Goal: Task Accomplishment & Management: Manage account settings

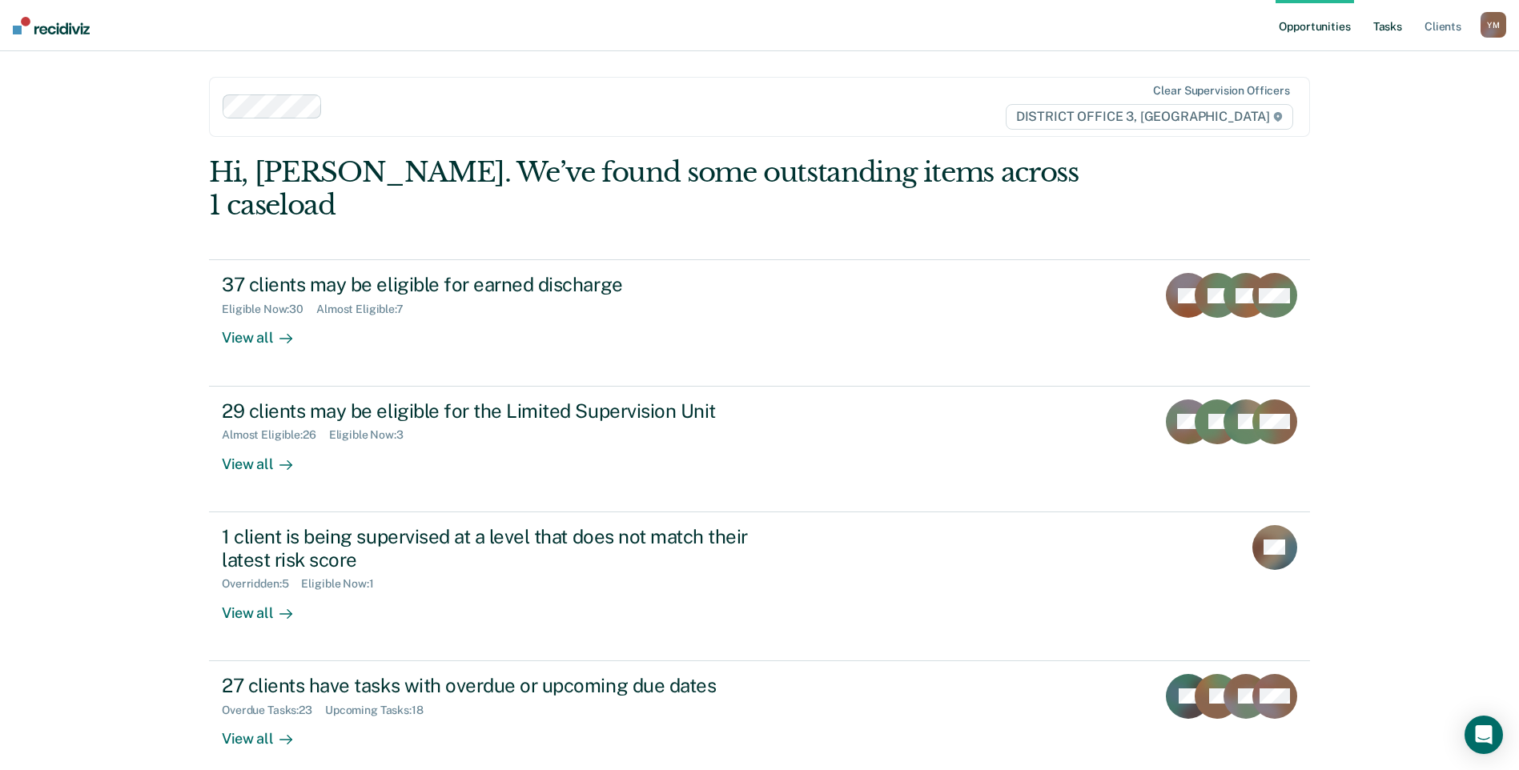
click at [1378, 33] on link "Tasks" at bounding box center [1387, 25] width 35 height 51
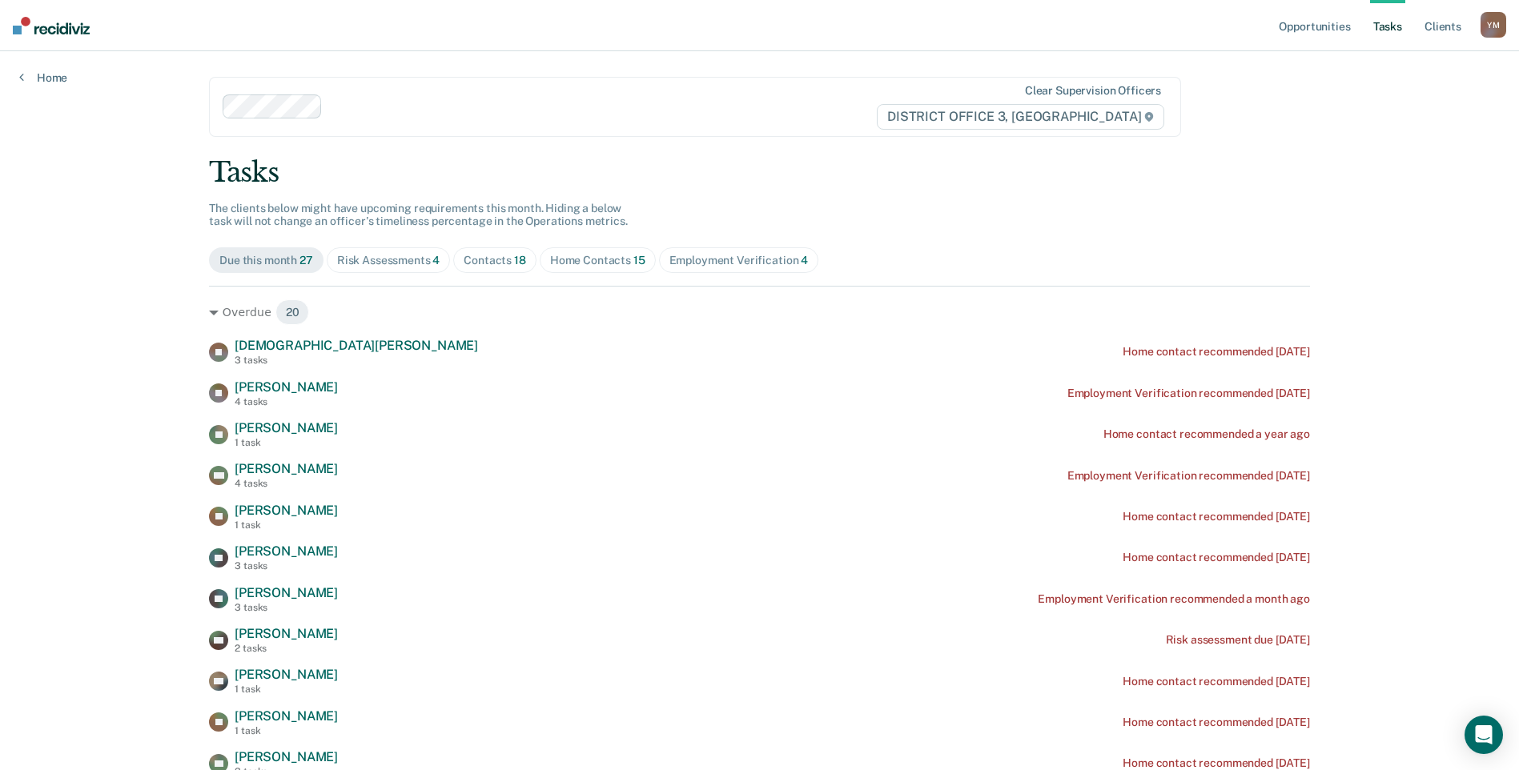
click at [708, 267] on div "Employment Verification 4" at bounding box center [738, 261] width 139 height 14
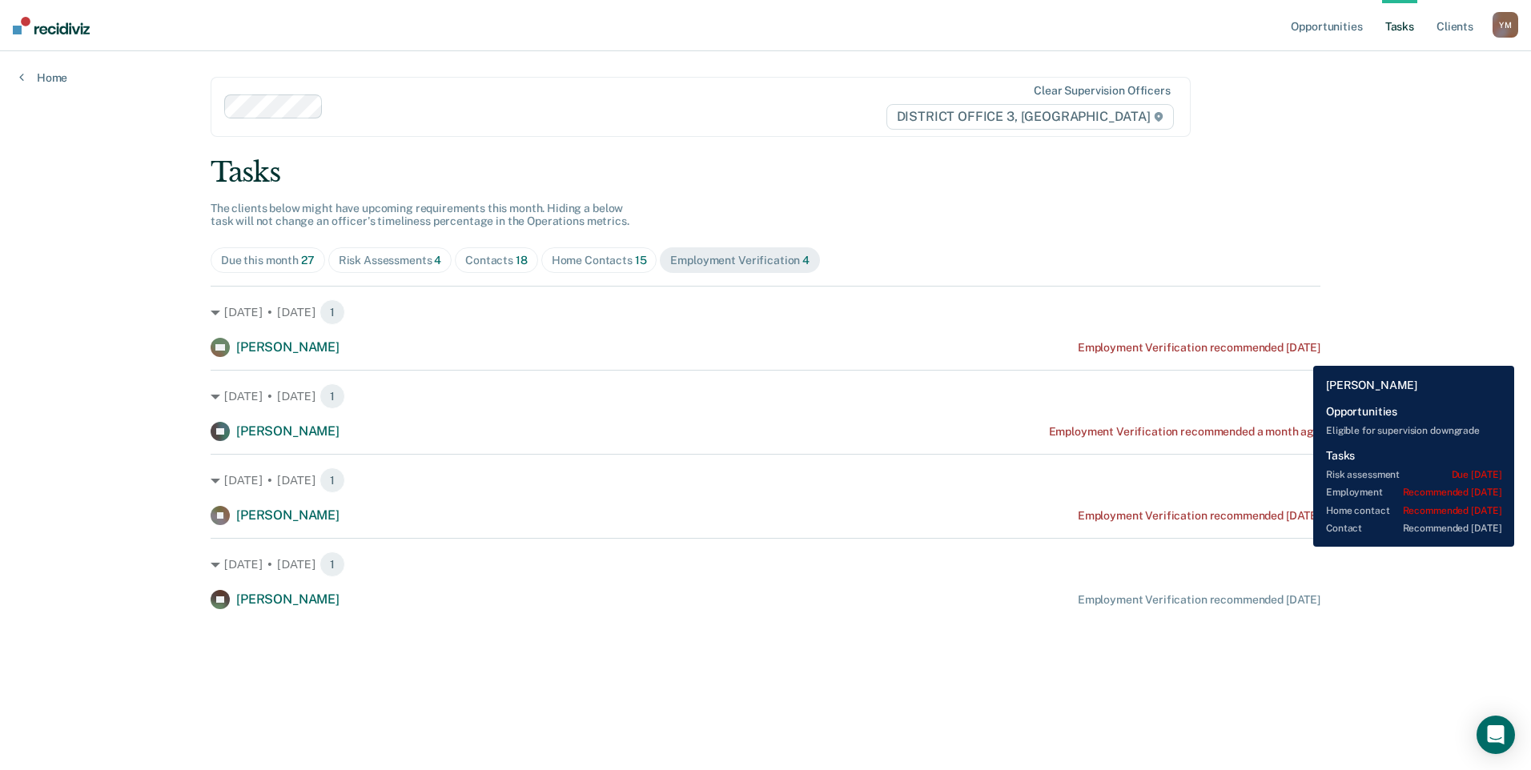
click at [1301, 354] on div "Employment Verification recommended [DATE]" at bounding box center [1199, 348] width 243 height 14
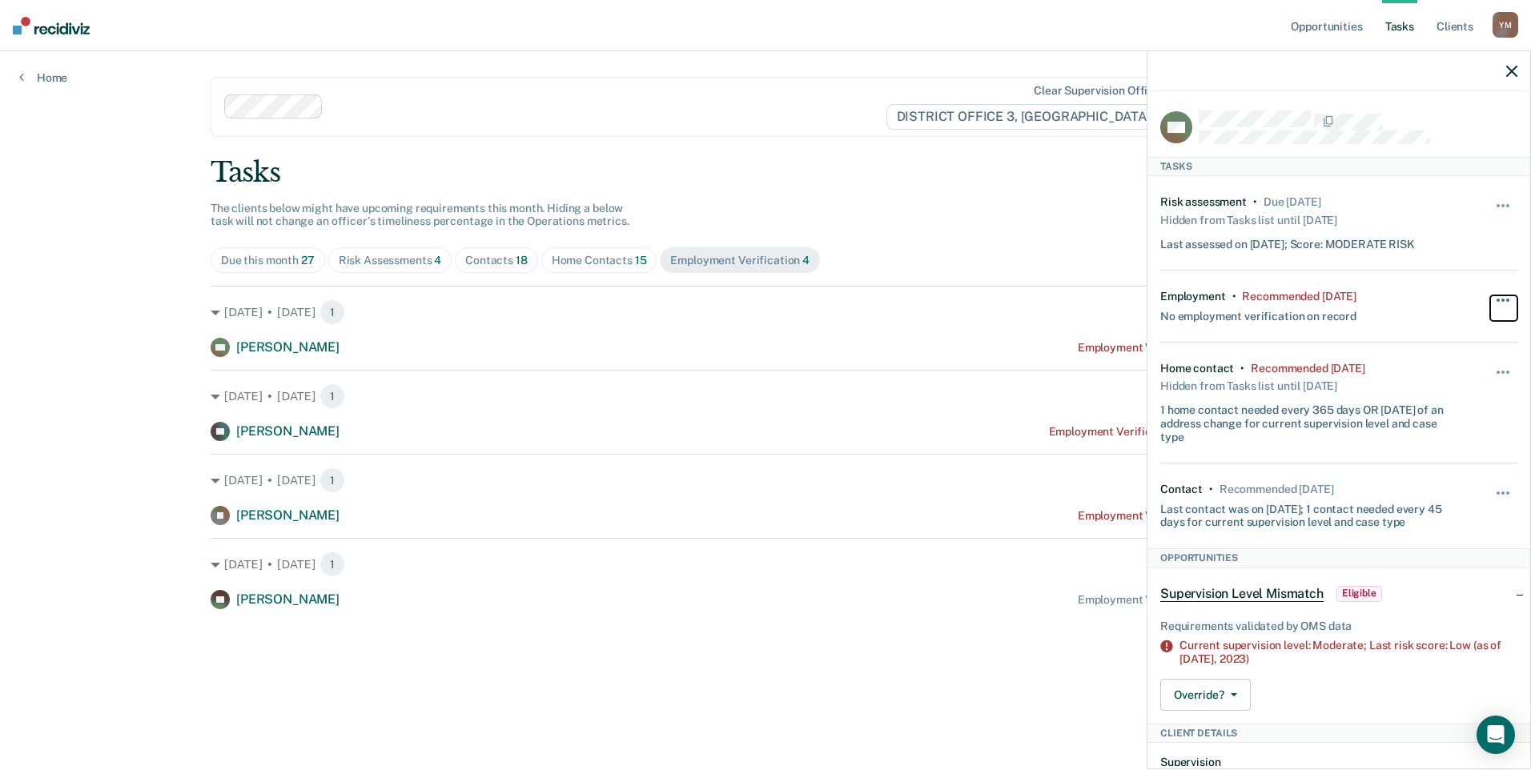
click at [1491, 301] on button "button" at bounding box center [1503, 308] width 27 height 26
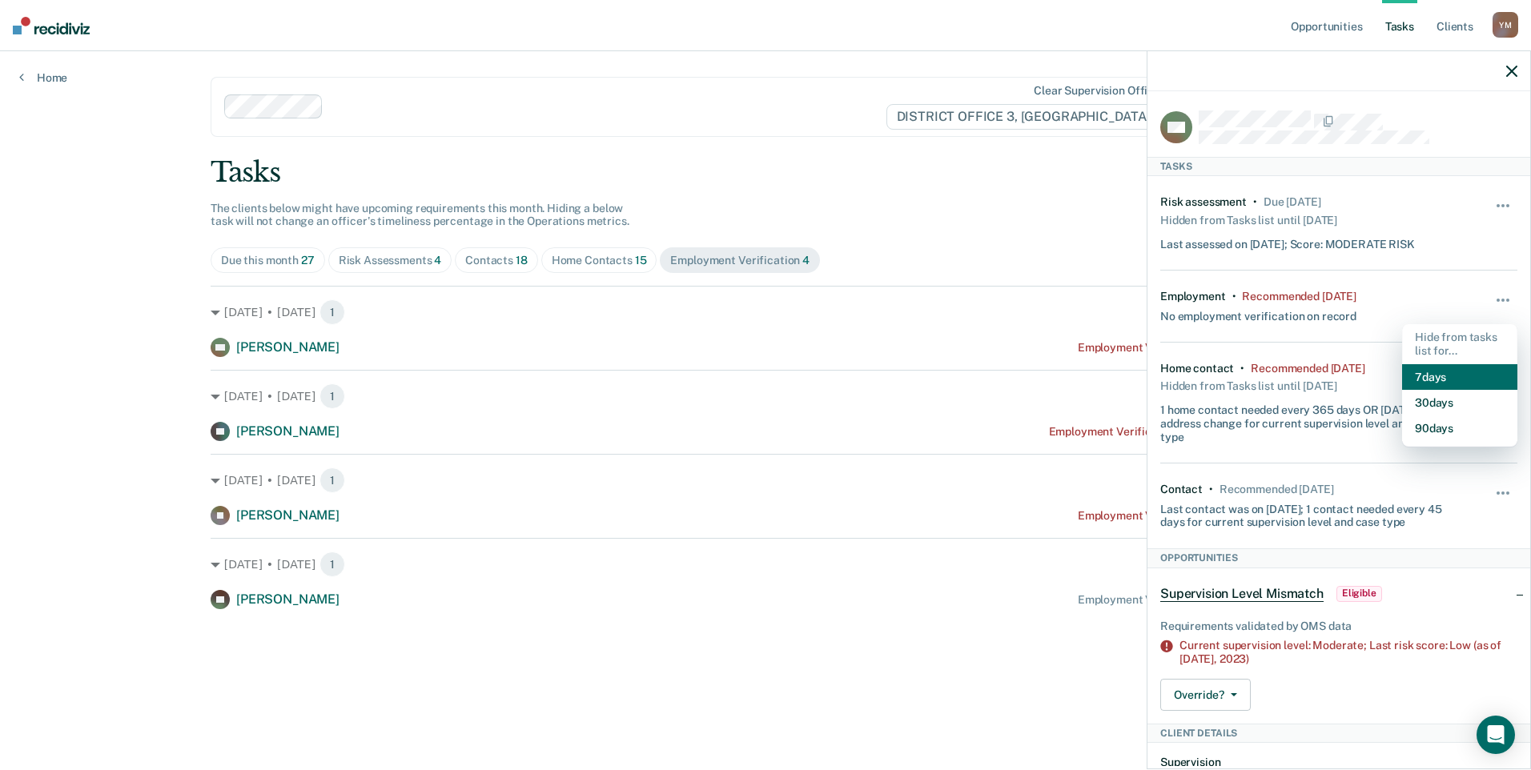
click at [1438, 378] on button "7 days" at bounding box center [1459, 377] width 115 height 26
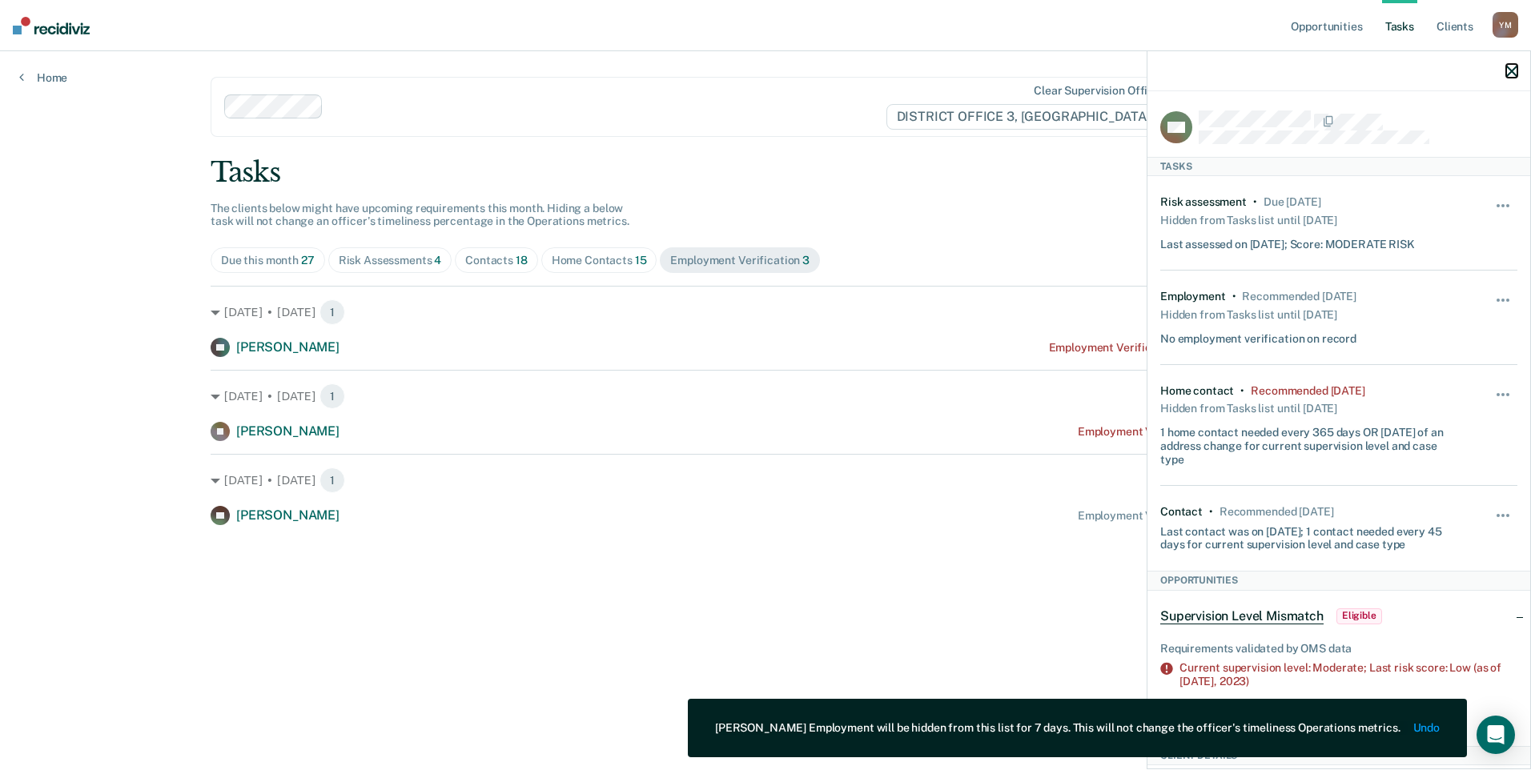
click at [1508, 74] on icon "button" at bounding box center [1511, 71] width 11 height 11
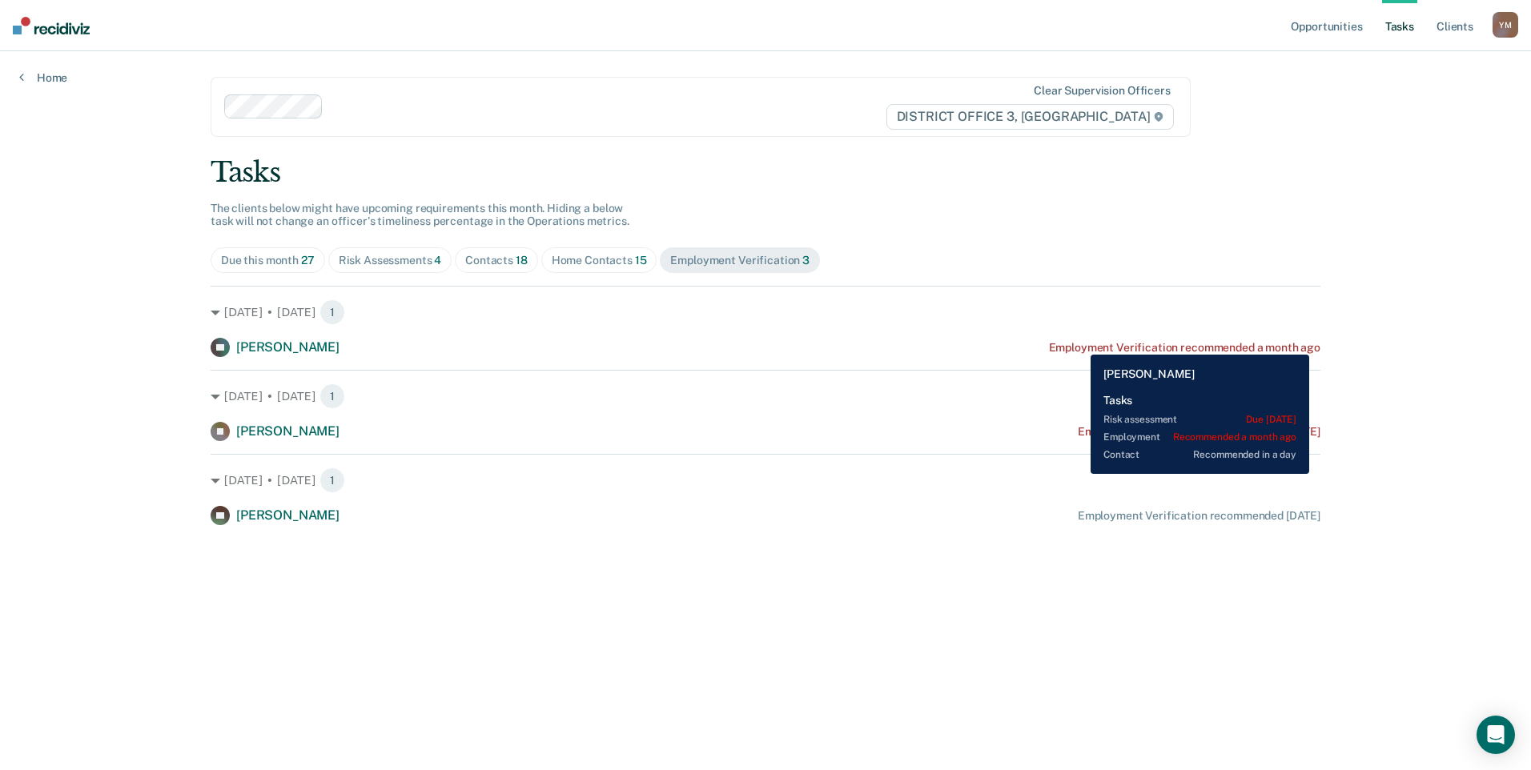
click at [1078, 343] on div "Employment Verification recommended a month ago" at bounding box center [1184, 348] width 271 height 14
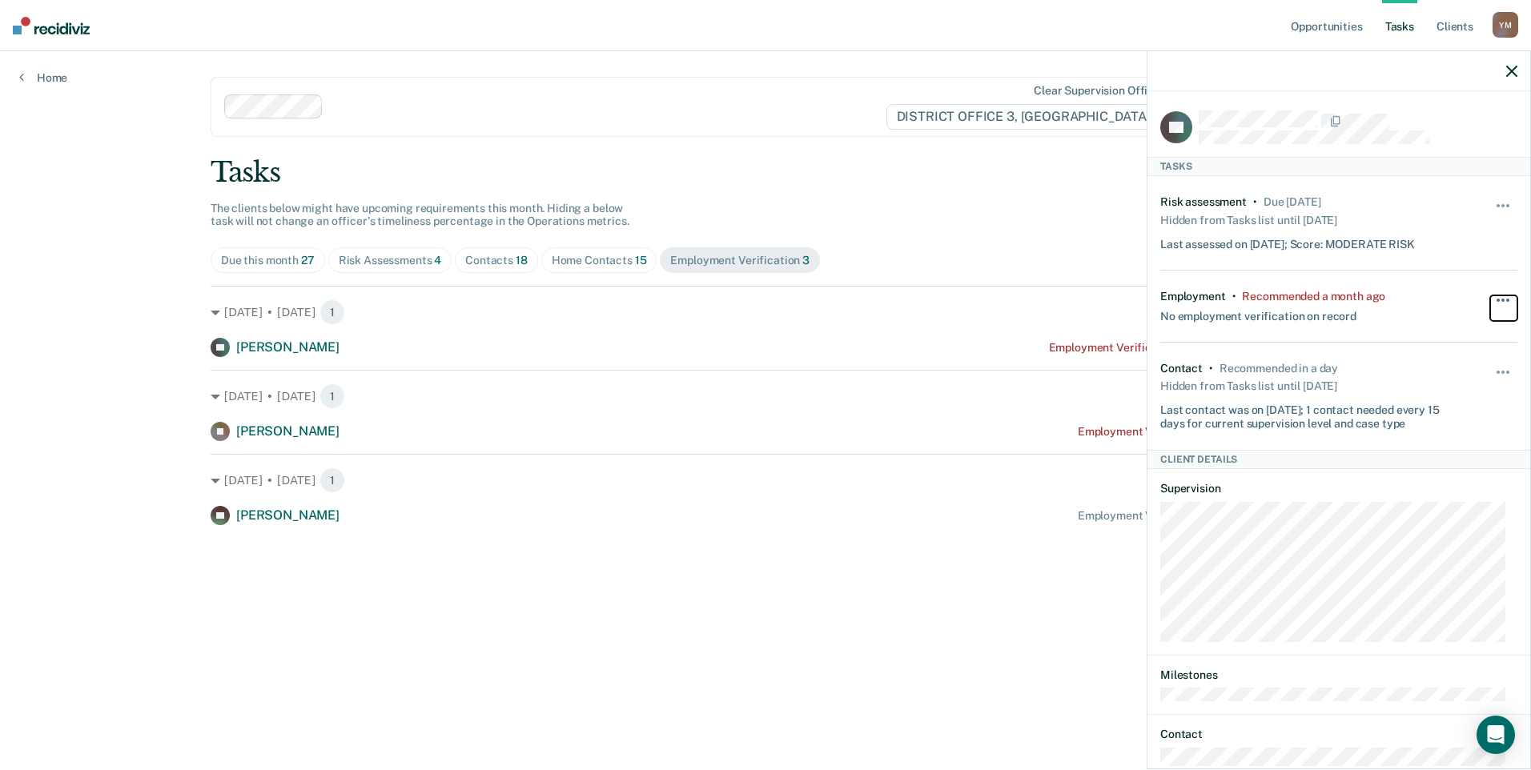
click at [1490, 300] on button "button" at bounding box center [1503, 308] width 27 height 26
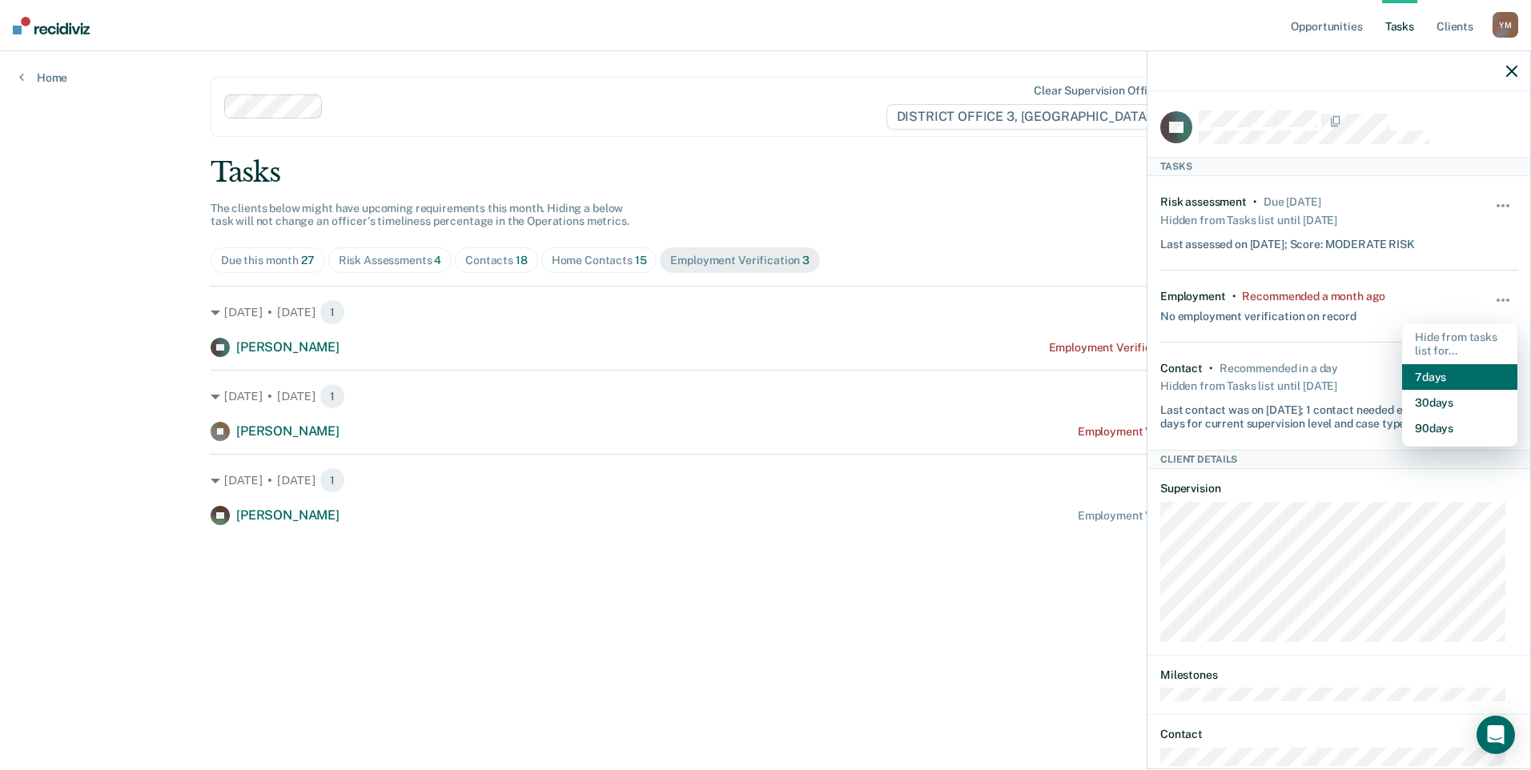
click at [1452, 380] on button "7 days" at bounding box center [1459, 377] width 115 height 26
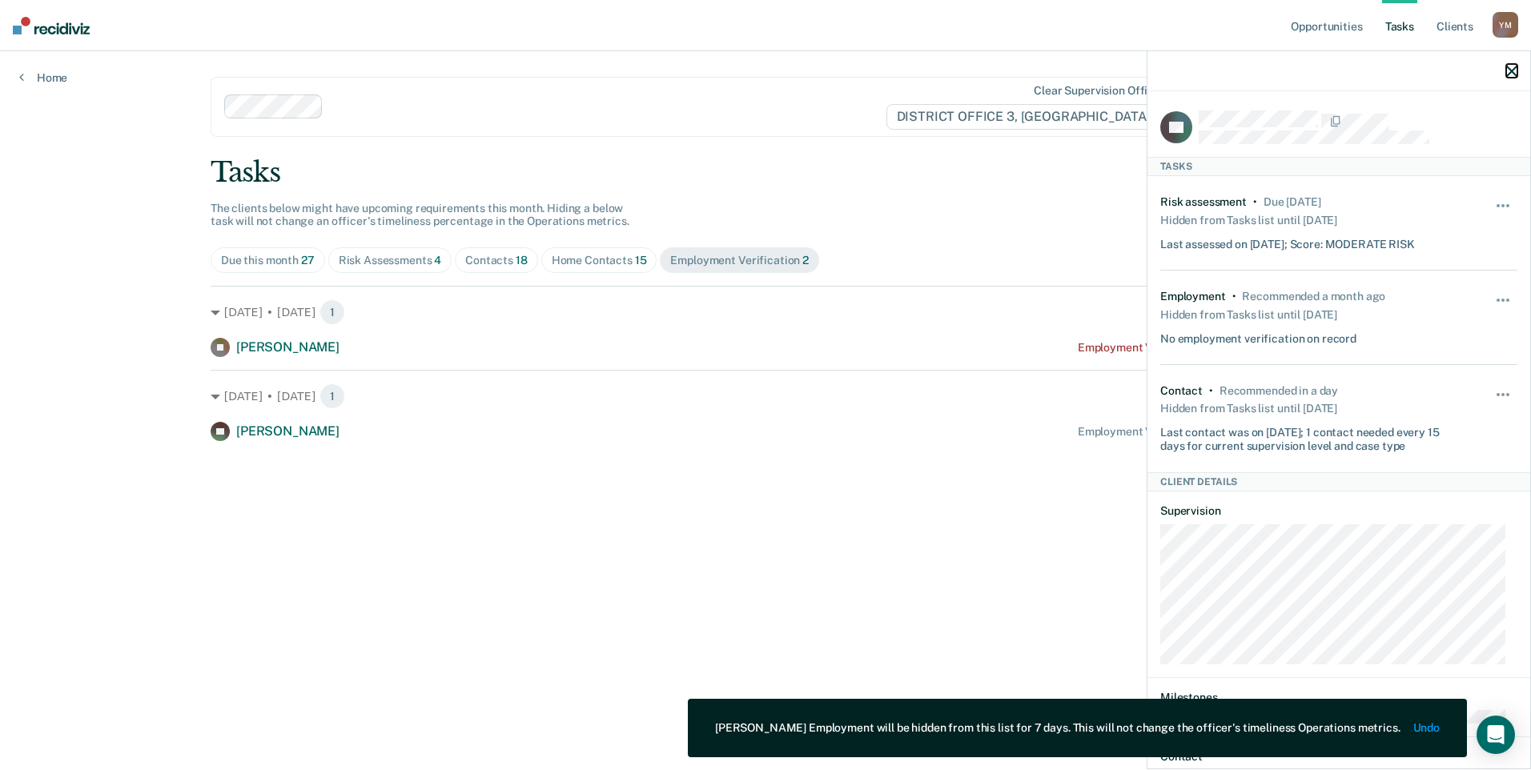
click at [1509, 76] on icon "button" at bounding box center [1511, 71] width 11 height 11
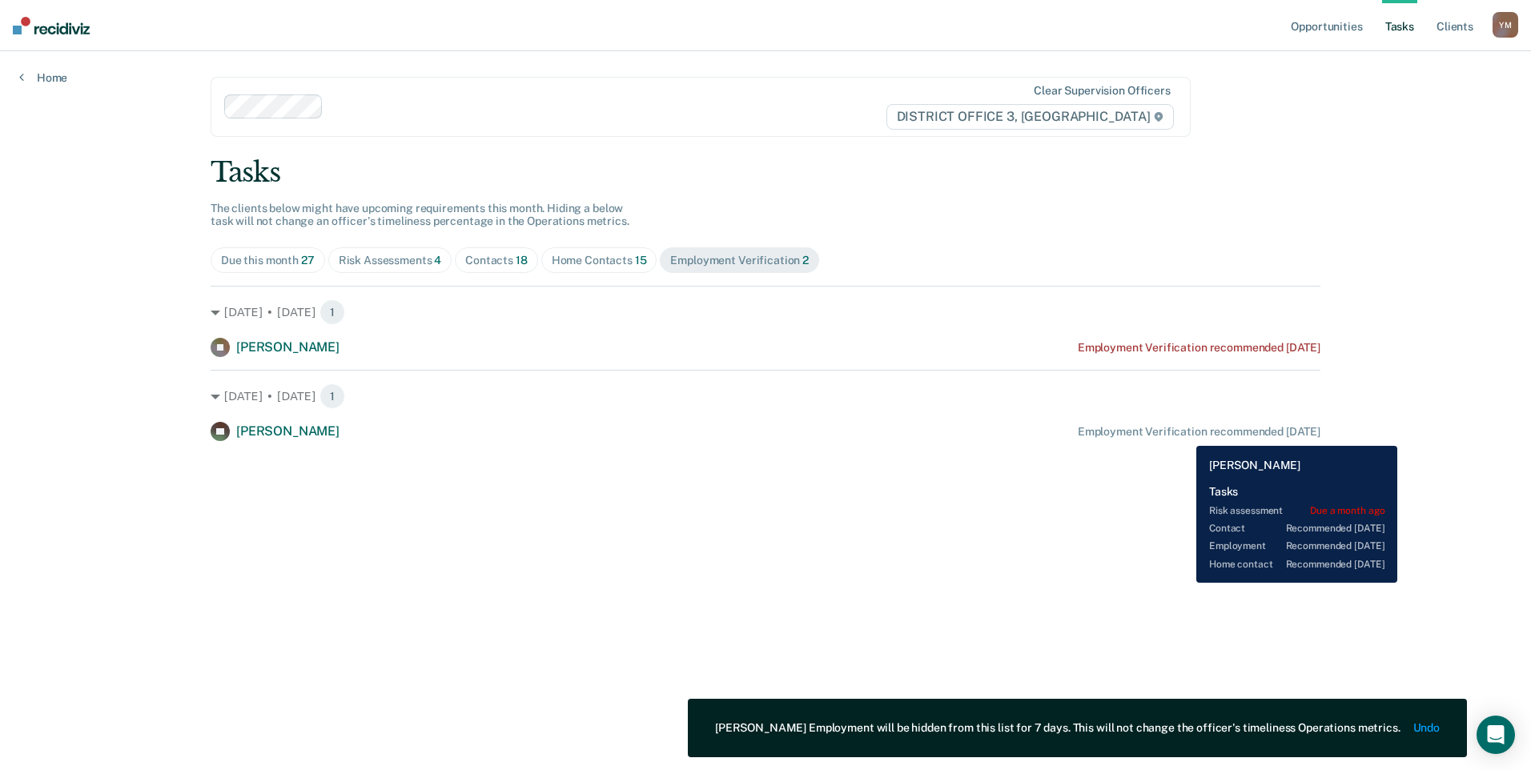
click at [1184, 431] on div "Employment Verification recommended [DATE]" at bounding box center [1199, 432] width 243 height 14
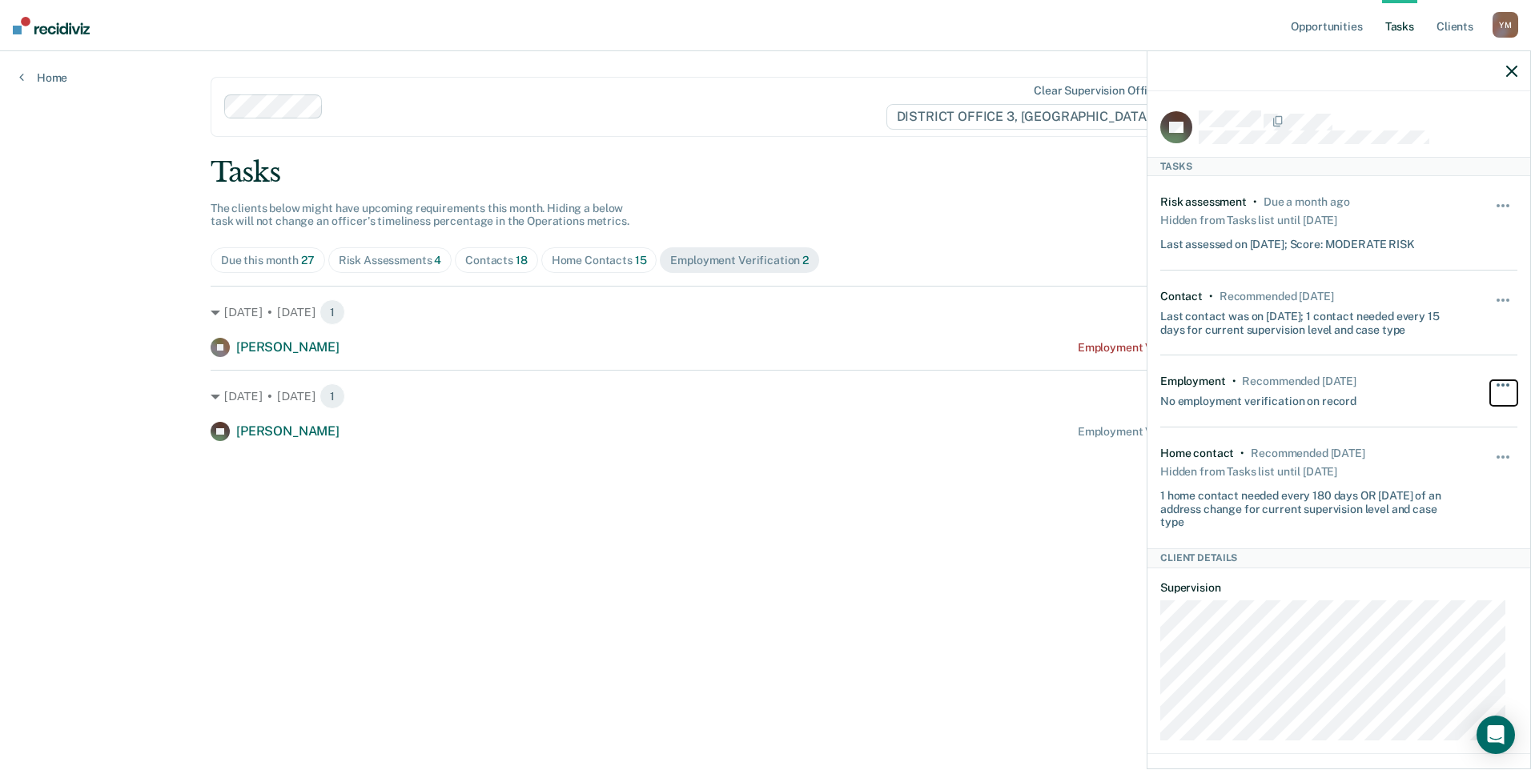
click at [1493, 382] on button "button" at bounding box center [1503, 393] width 27 height 26
click at [1073, 205] on div "Tasks The clients below might have upcoming requirements this month. Hiding a b…" at bounding box center [766, 298] width 1110 height 285
click at [1499, 69] on div at bounding box center [1338, 71] width 383 height 40
click at [1504, 71] on div at bounding box center [1338, 71] width 383 height 40
click at [1509, 73] on icon "button" at bounding box center [1511, 71] width 11 height 11
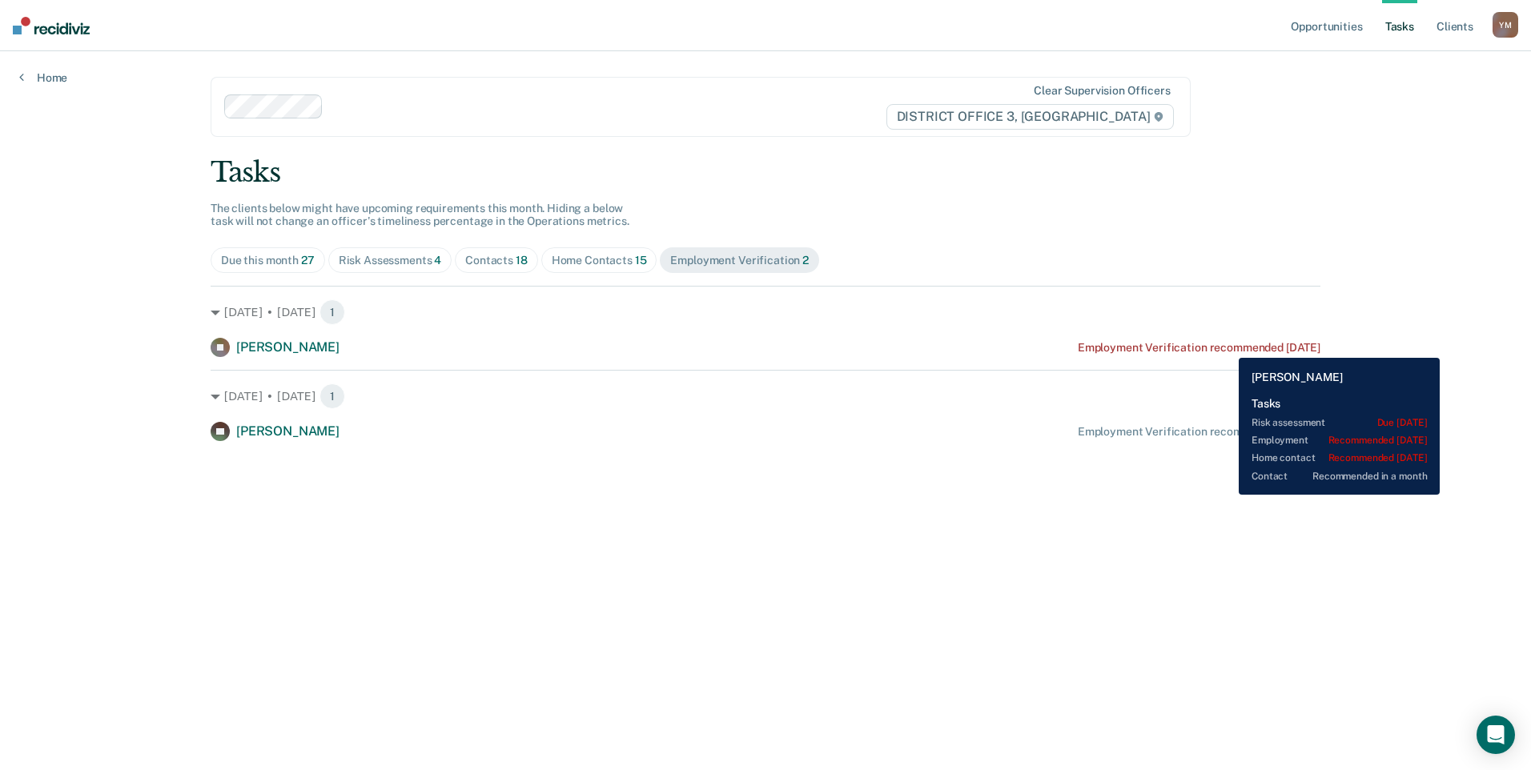
click at [1226, 346] on div "Employment Verification recommended [DATE]" at bounding box center [1199, 348] width 243 height 14
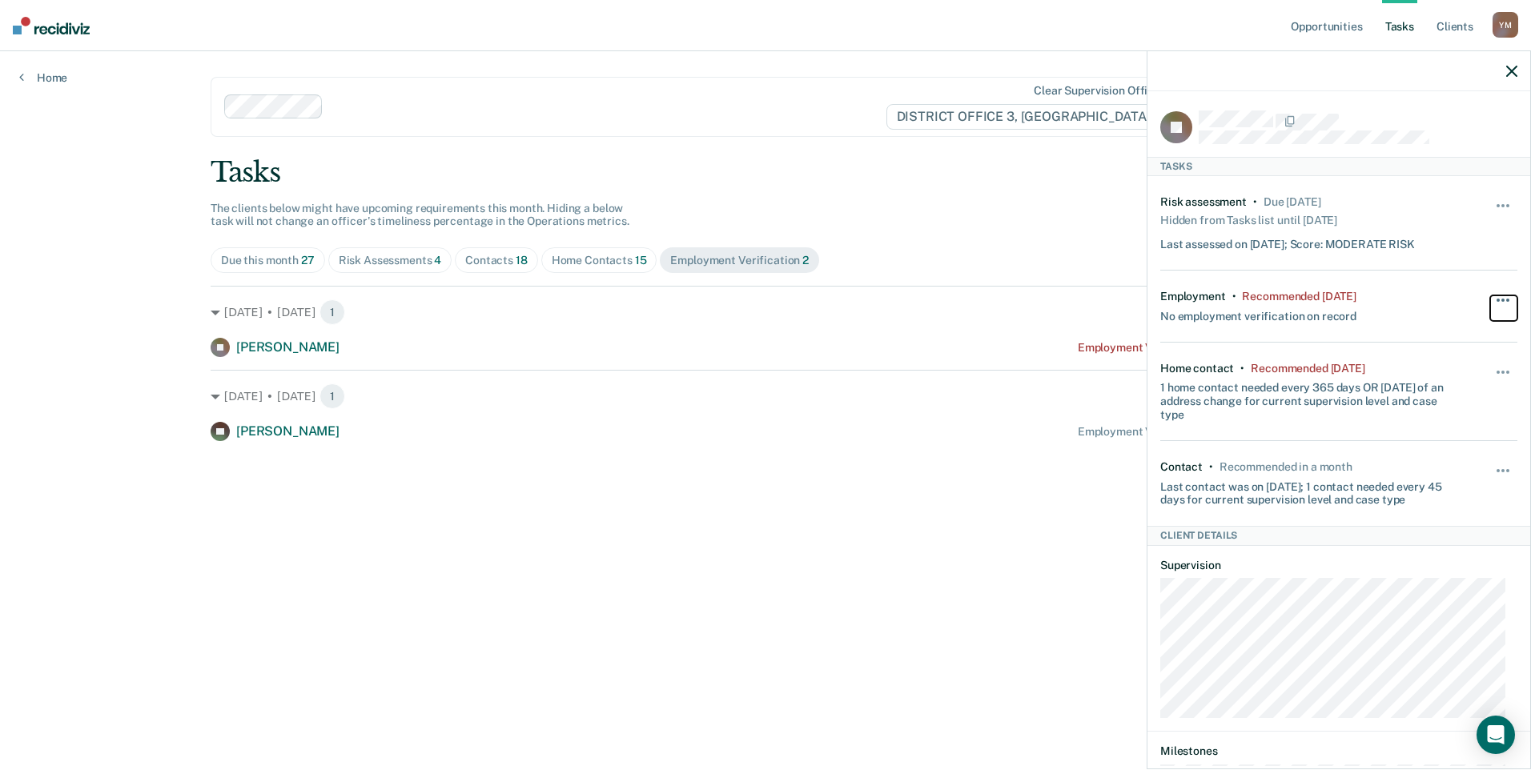
click at [1490, 298] on button "button" at bounding box center [1503, 308] width 27 height 26
click at [1416, 275] on div "Employment • Recommended [DATE] No employment verification on record Hide from …" at bounding box center [1338, 307] width 357 height 72
click at [1490, 298] on button "button" at bounding box center [1503, 308] width 27 height 26
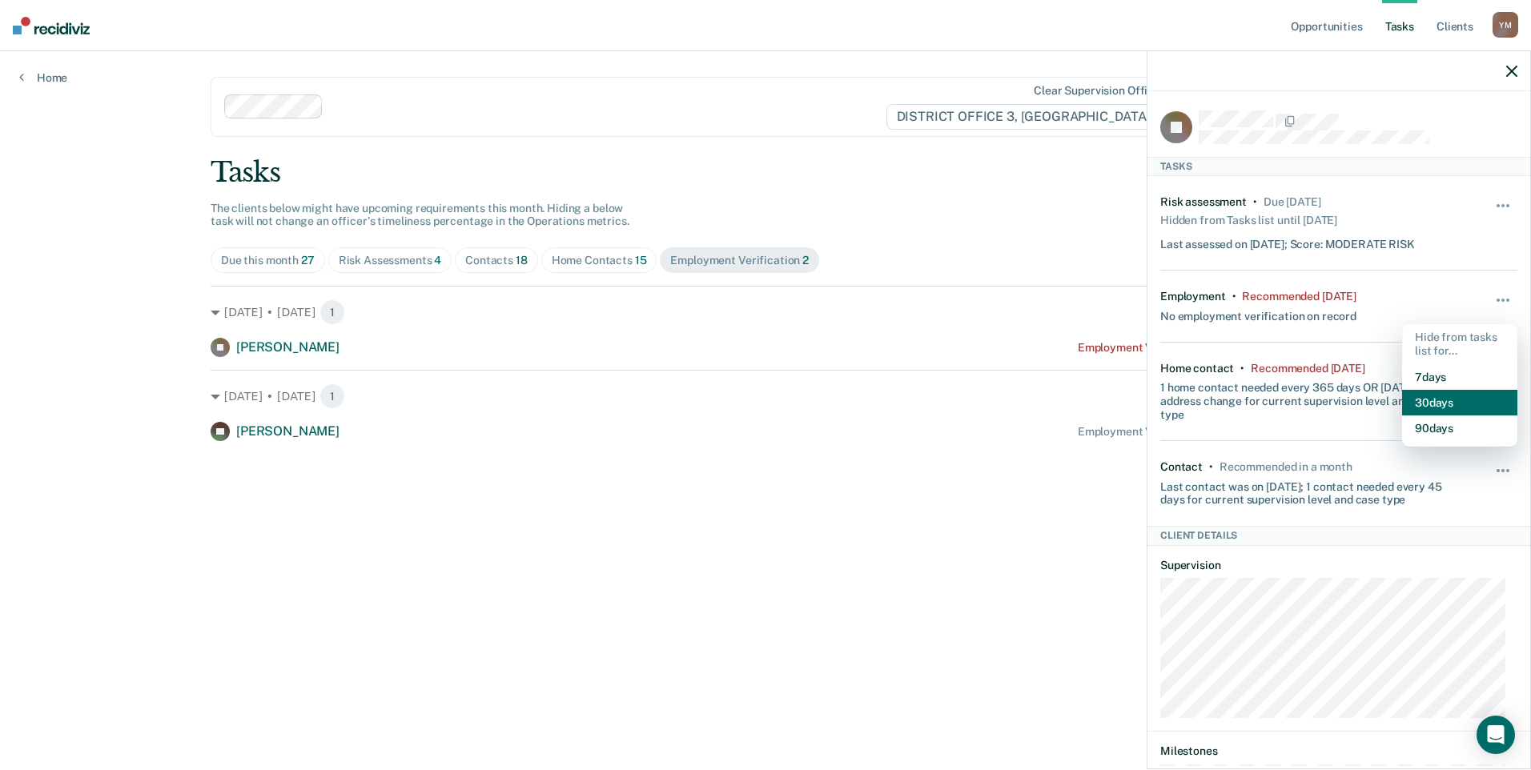
click at [1448, 406] on button "30 days" at bounding box center [1459, 403] width 115 height 26
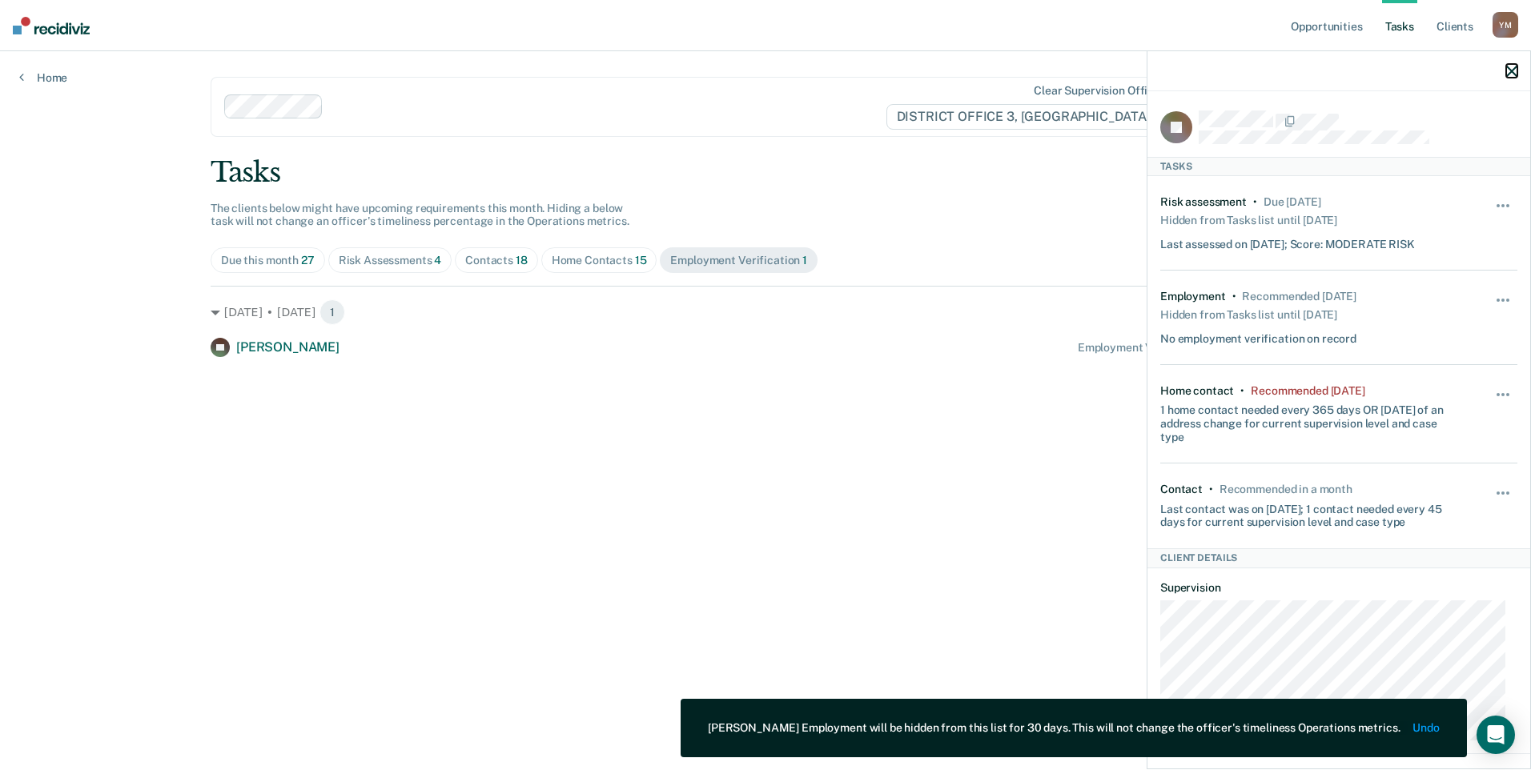
click at [1507, 69] on icon "button" at bounding box center [1511, 71] width 11 height 11
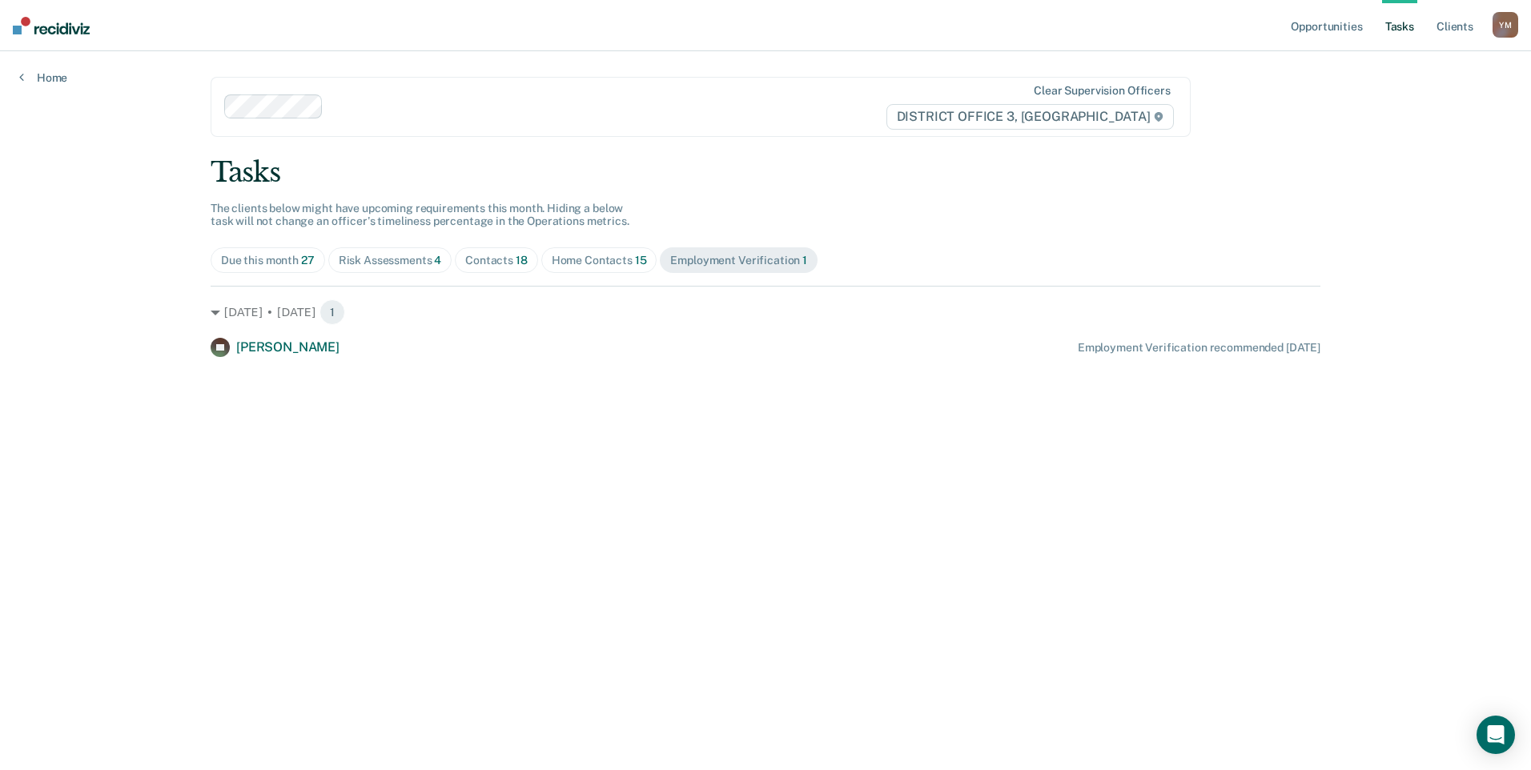
click at [580, 267] on span "Home Contacts 15" at bounding box center [599, 260] width 116 height 26
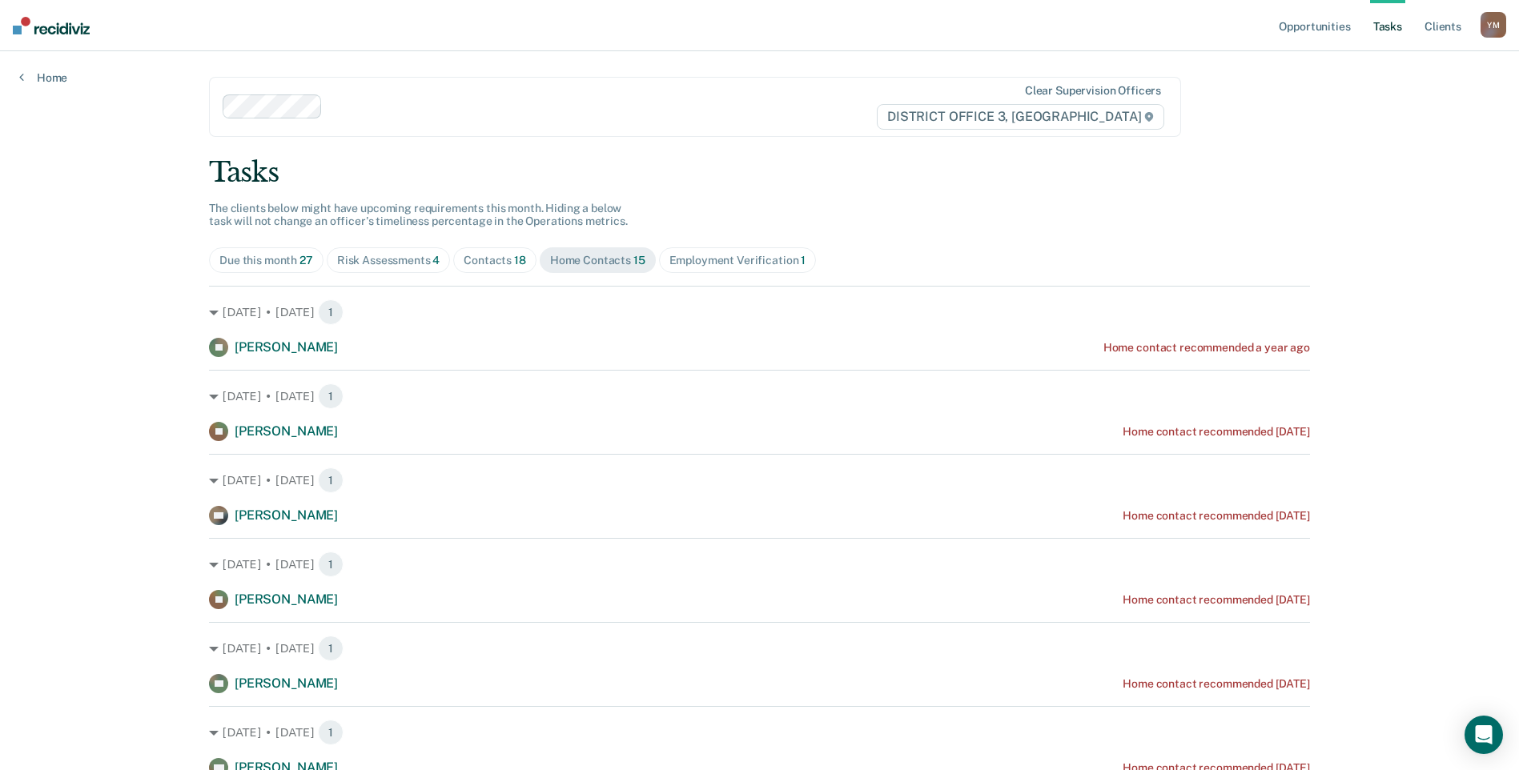
click at [421, 256] on div "Risk Assessments 4" at bounding box center [388, 261] width 103 height 14
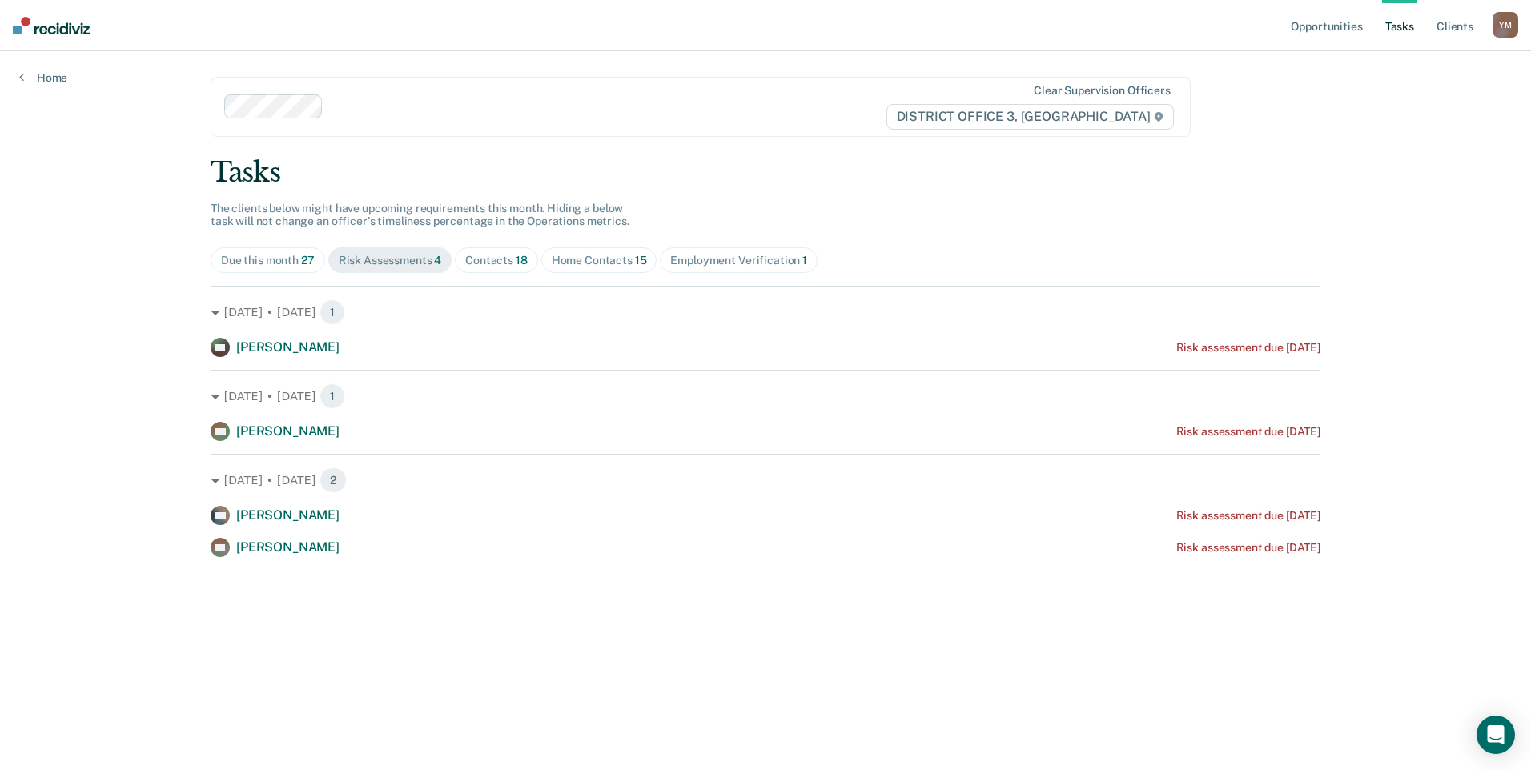
click at [490, 262] on div "Contacts 18" at bounding box center [496, 261] width 62 height 14
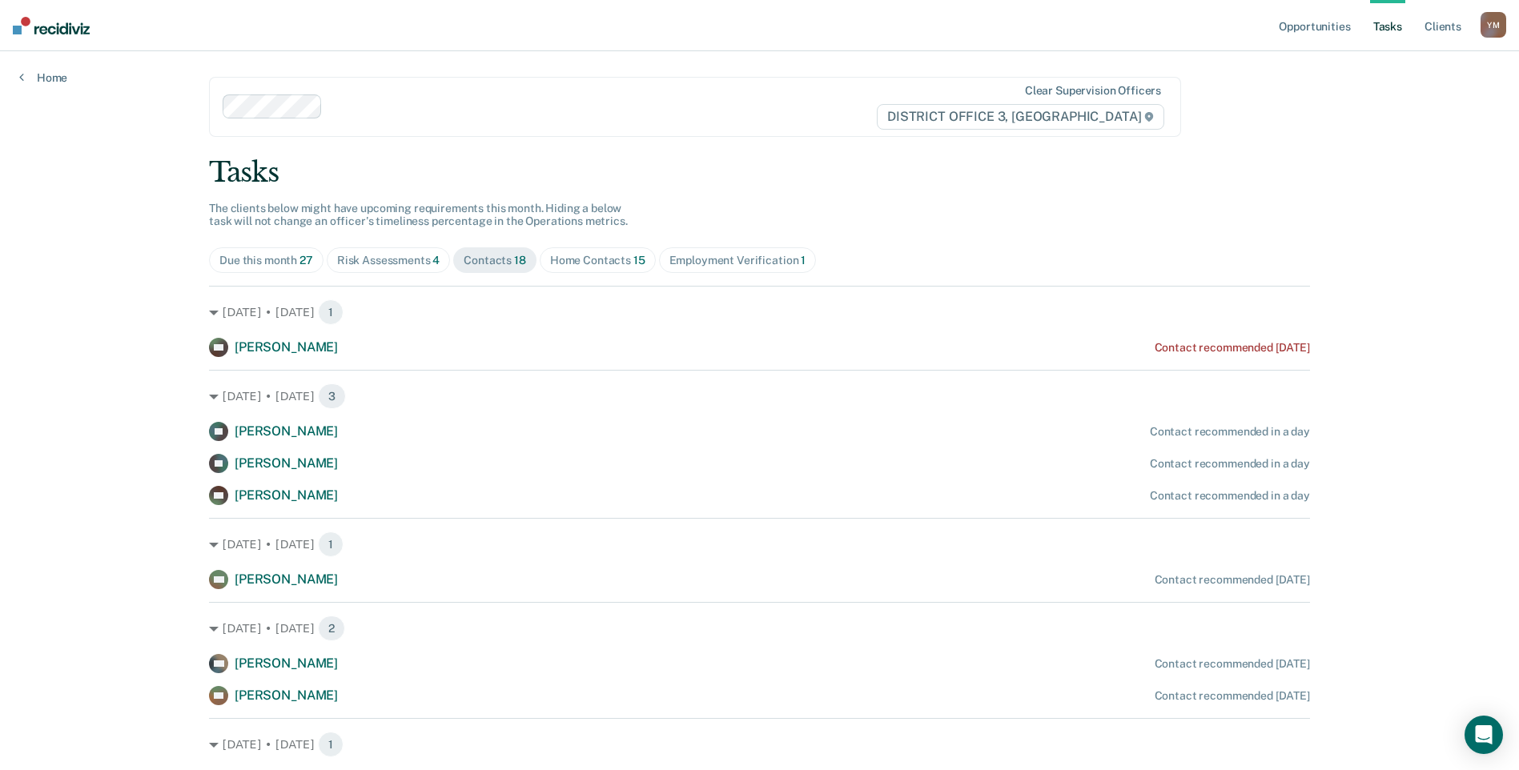
click at [700, 259] on div "Employment Verification 1" at bounding box center [737, 261] width 137 height 14
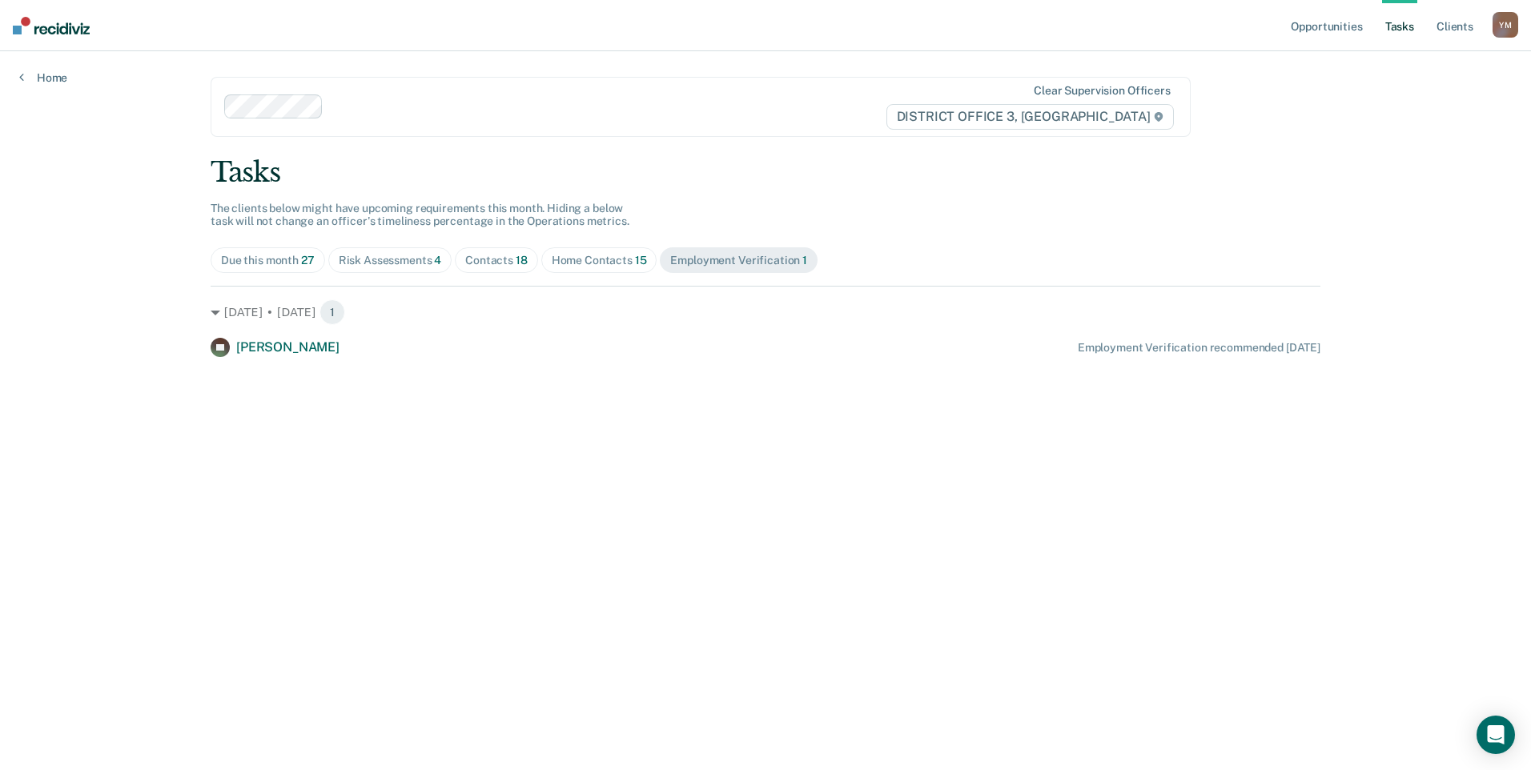
click at [610, 263] on div "Home Contacts 15" at bounding box center [599, 261] width 95 height 14
